Goal: Information Seeking & Learning: Learn about a topic

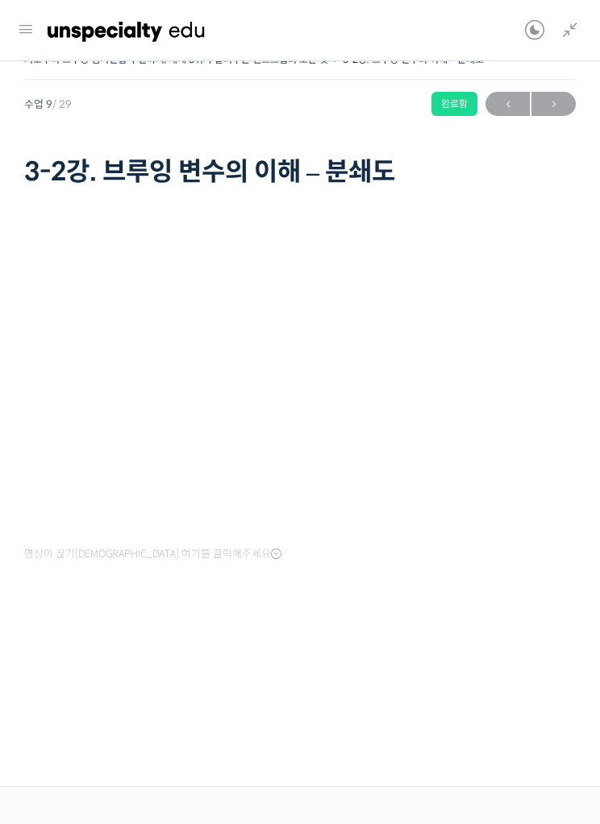
scroll to position [681, 0]
click at [562, 40] on link at bounding box center [565, 30] width 27 height 61
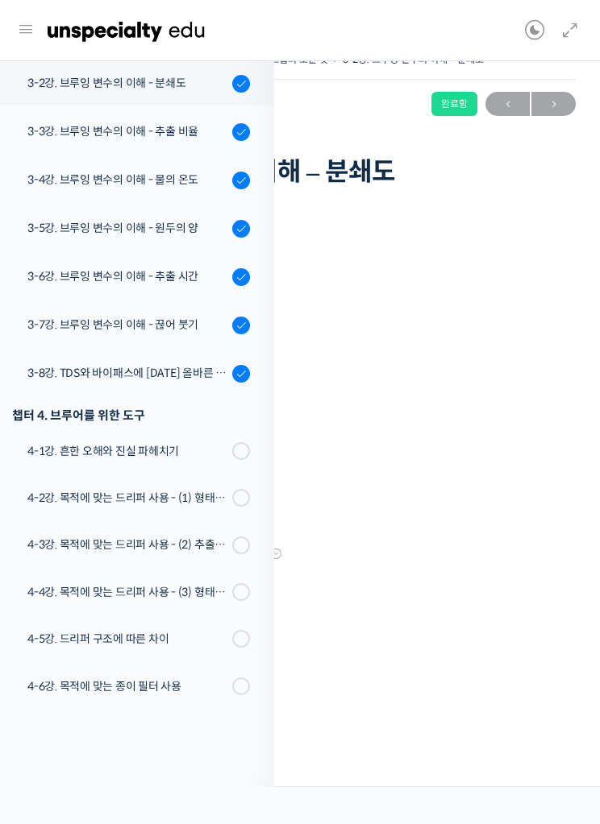
click at [78, 280] on div "3-6강. 브루잉 변수의 이해 - 추출 시간" at bounding box center [127, 277] width 200 height 18
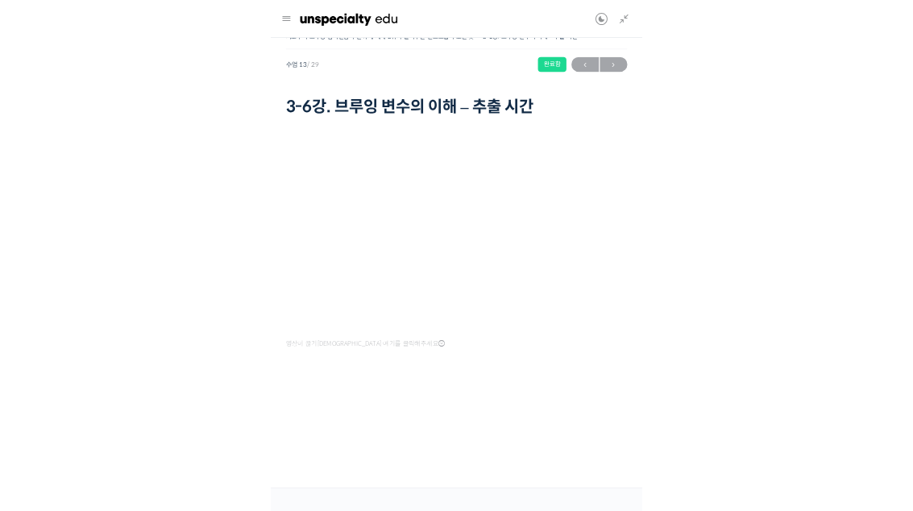
scroll to position [874, 0]
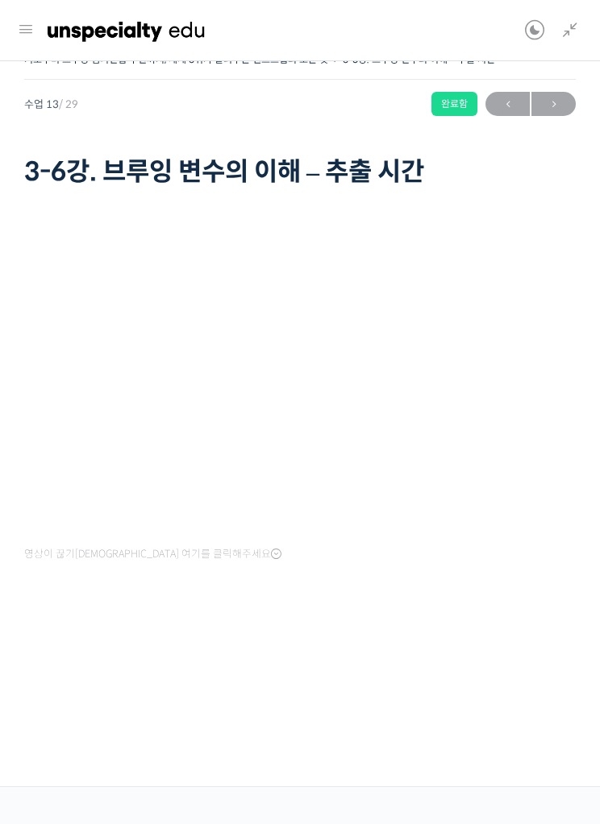
click at [23, 787] on div "기초부터 브루잉 챔피언십 루틴까지, 세계 3위가 알려주는 핸드드립의 모든 것 3-6강. 브루잉 변수의 이해 – 추출 시간 완료함 수업 13 /…" at bounding box center [300, 405] width 616 height 763
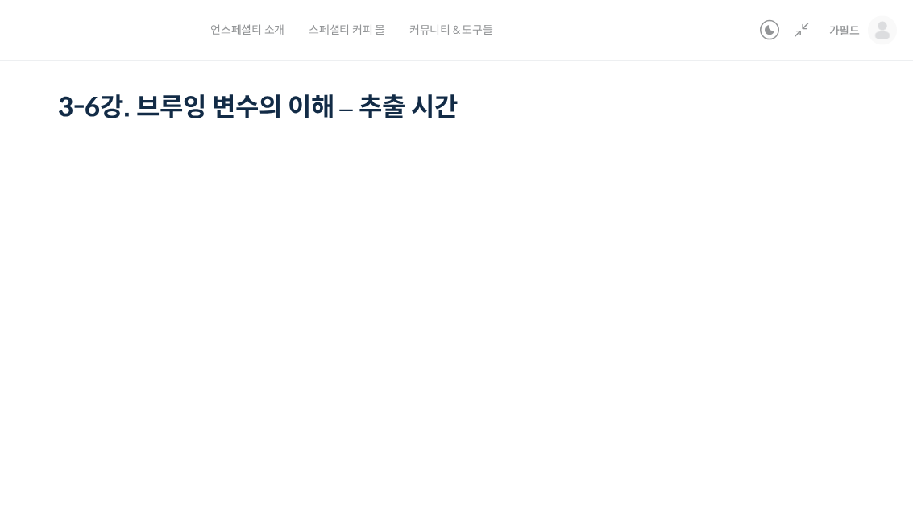
scroll to position [0, 0]
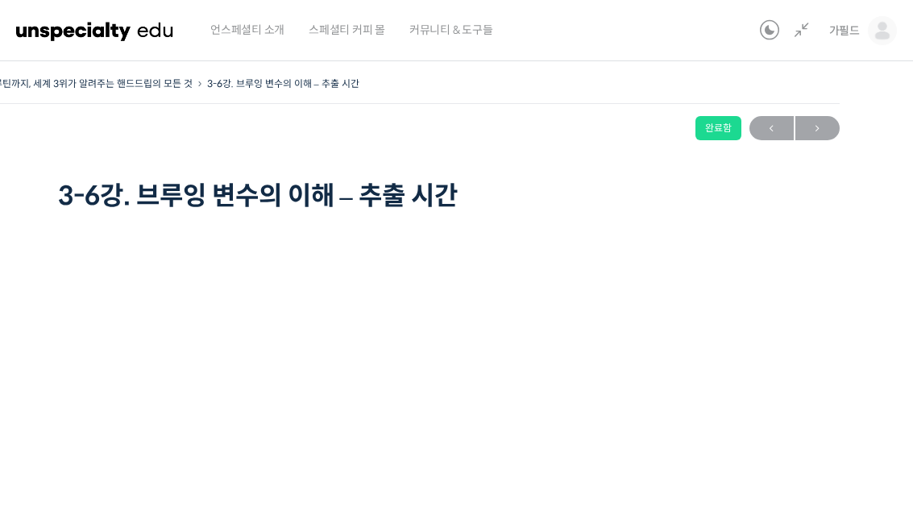
click at [599, 125] on span "→" at bounding box center [817, 129] width 44 height 22
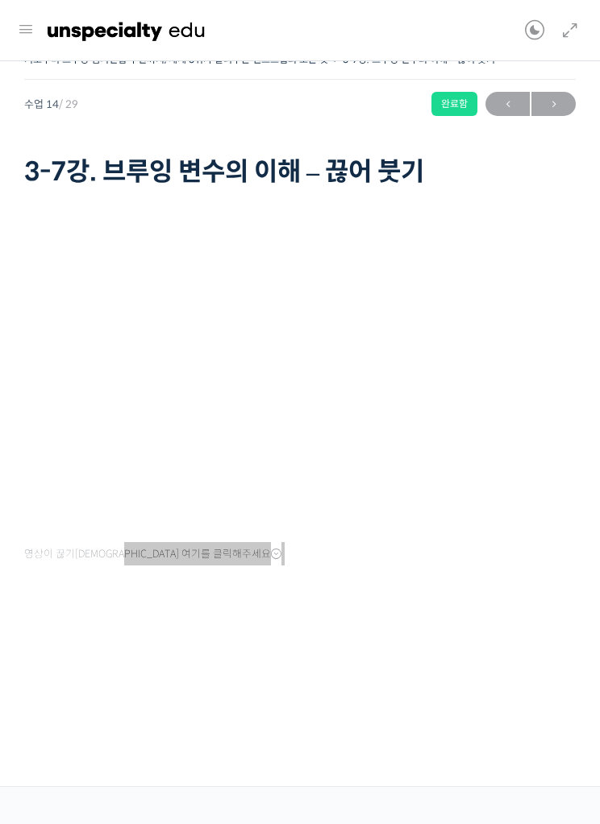
click at [551, 104] on span "→" at bounding box center [553, 104] width 44 height 22
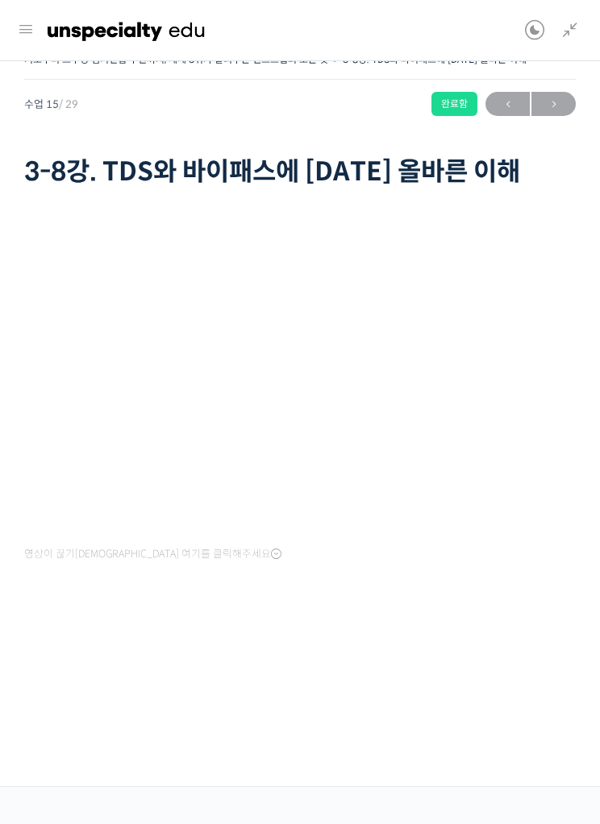
click at [396, 614] on div at bounding box center [299, 644] width 551 height 77
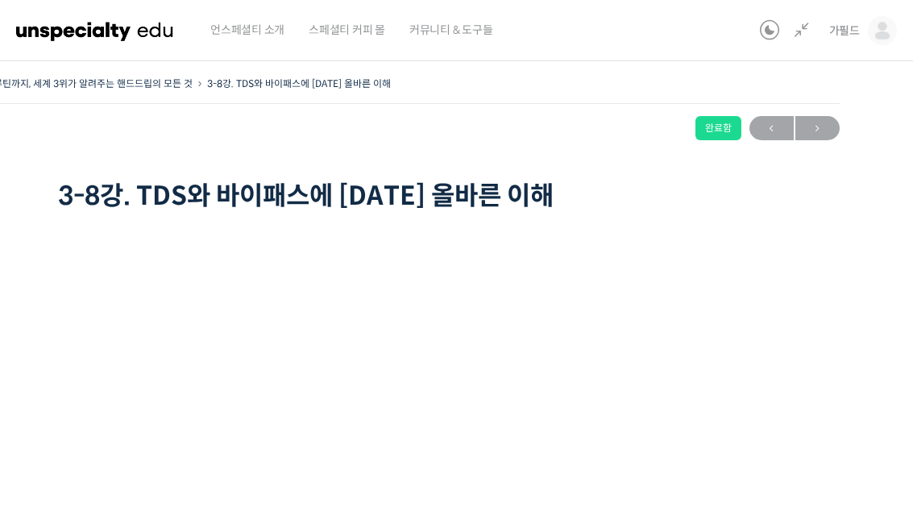
click at [599, 139] on span "→" at bounding box center [817, 129] width 44 height 22
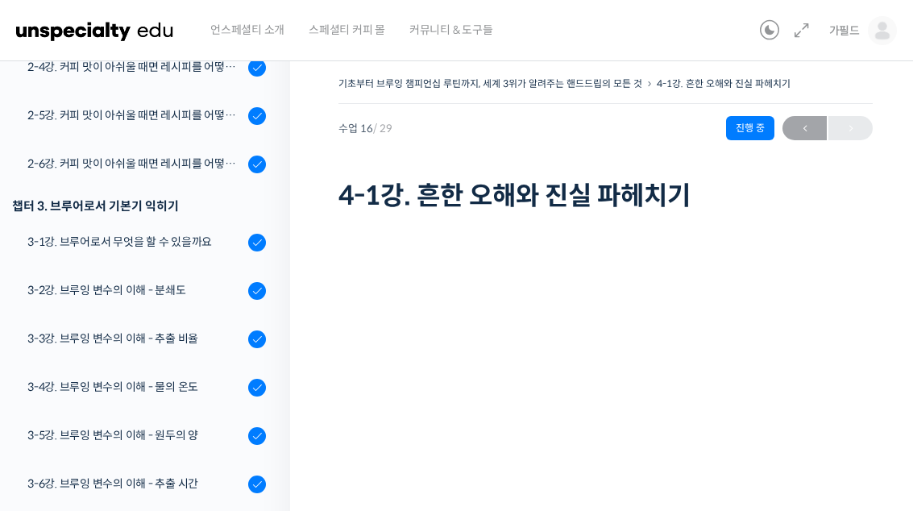
scroll to position [477, 0]
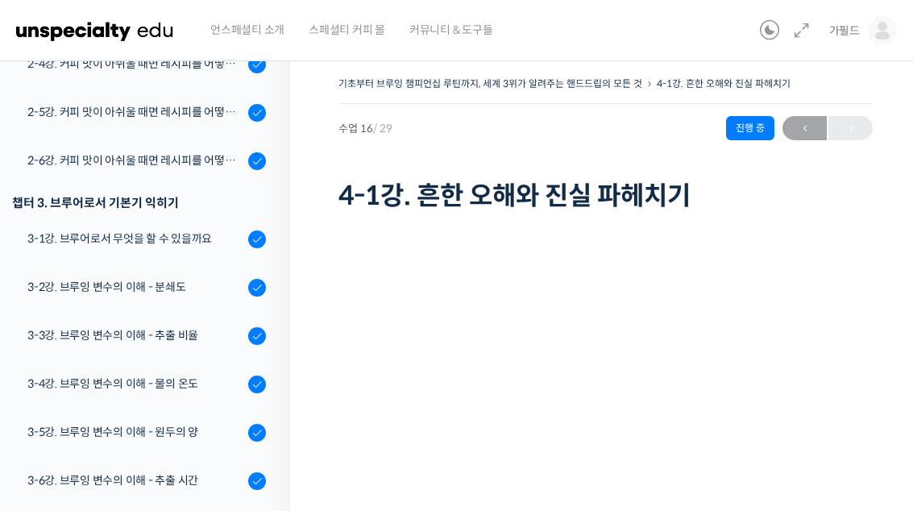
click at [867, 135] on div "← 이전" at bounding box center [827, 128] width 90 height 24
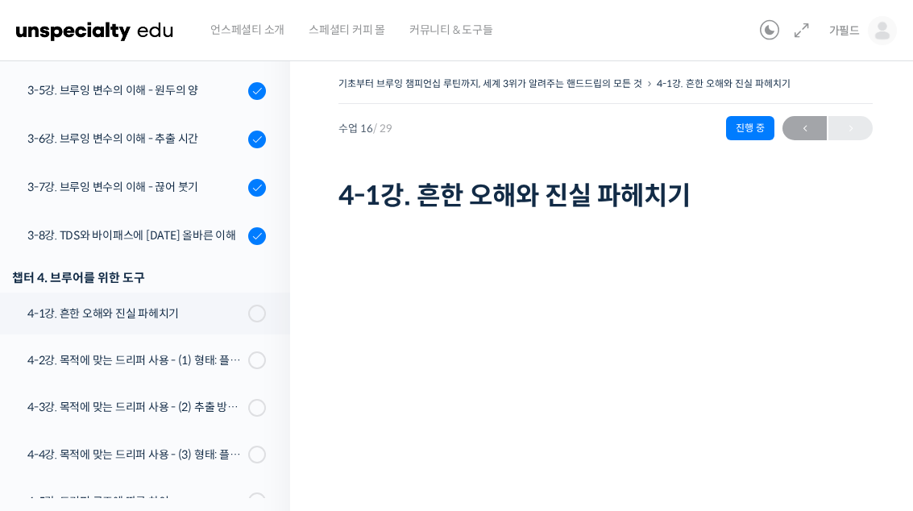
scroll to position [824, 0]
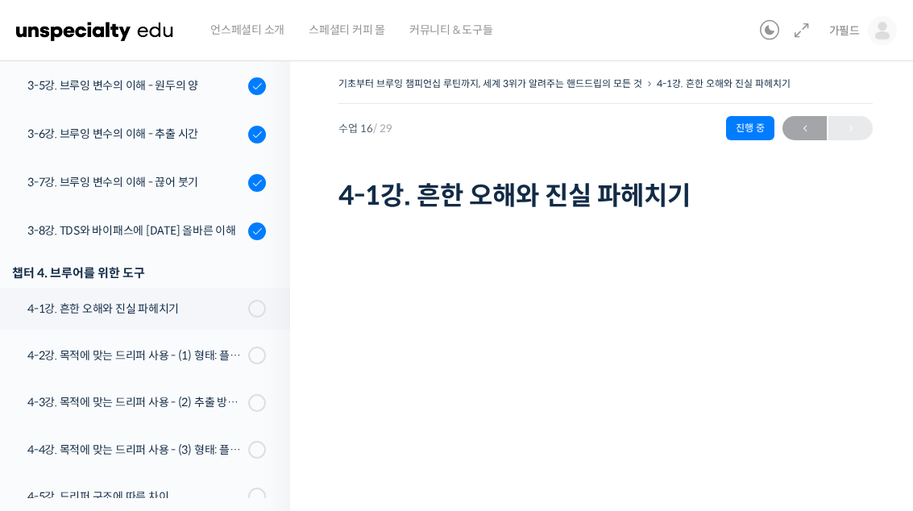
click at [749, 138] on div "진행 중" at bounding box center [750, 128] width 48 height 24
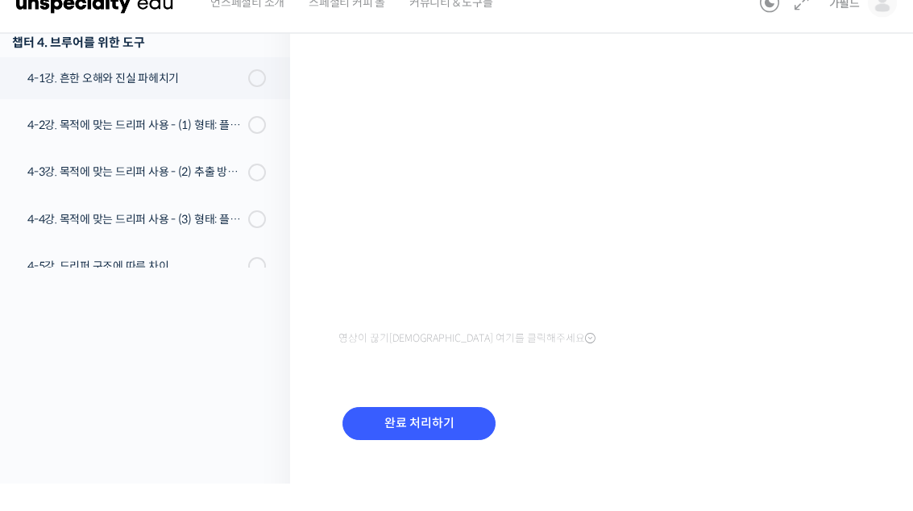
scroll to position [201, 0]
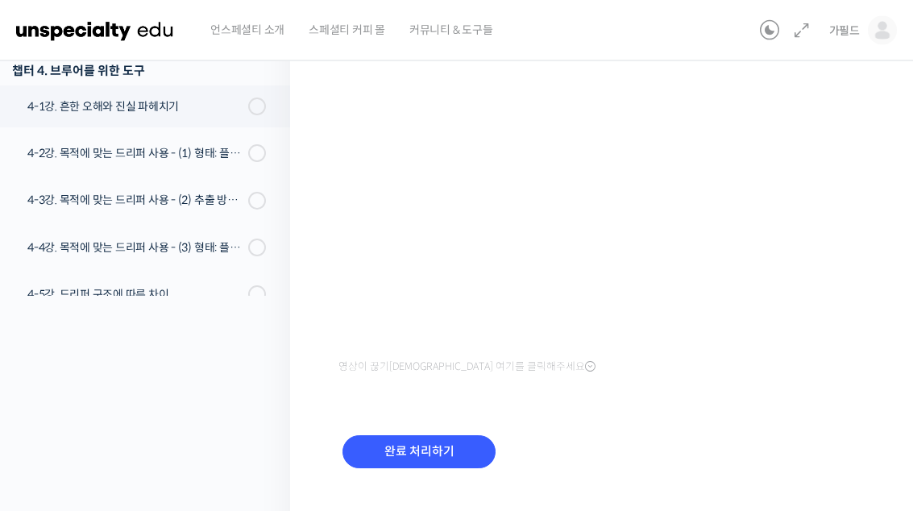
click at [434, 449] on input "완료 처리하기" at bounding box center [418, 452] width 153 height 33
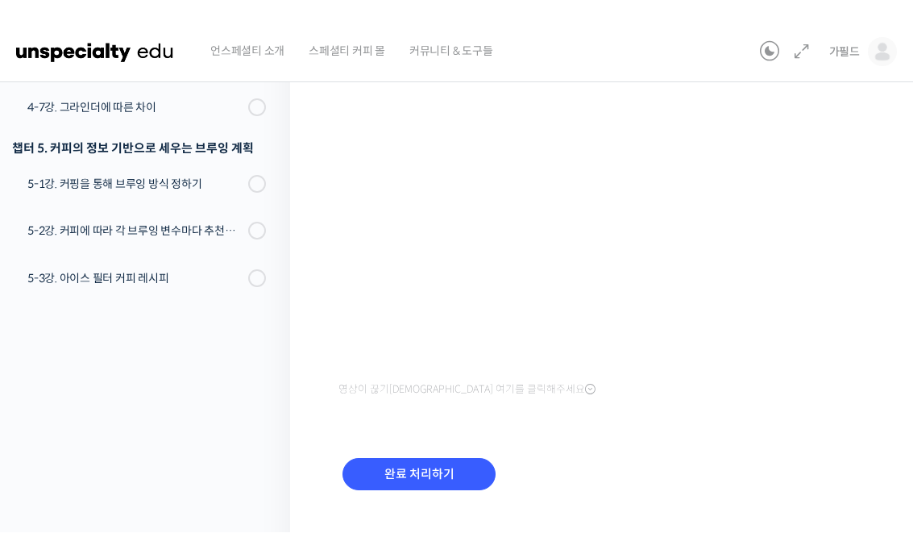
scroll to position [19, 0]
